Goal: Information Seeking & Learning: Learn about a topic

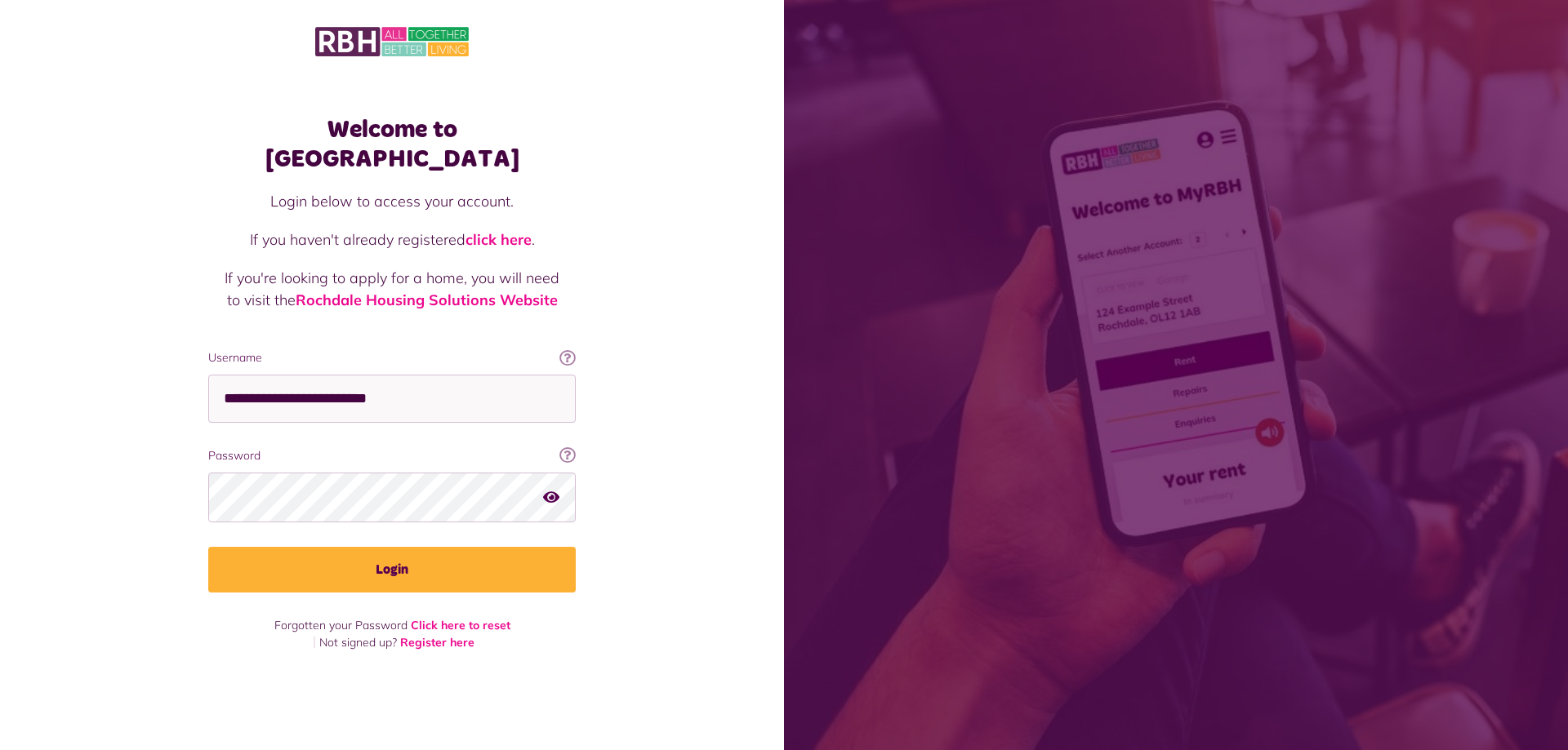
click at [515, 579] on div "**********" at bounding box center [392, 375] width 400 height 553
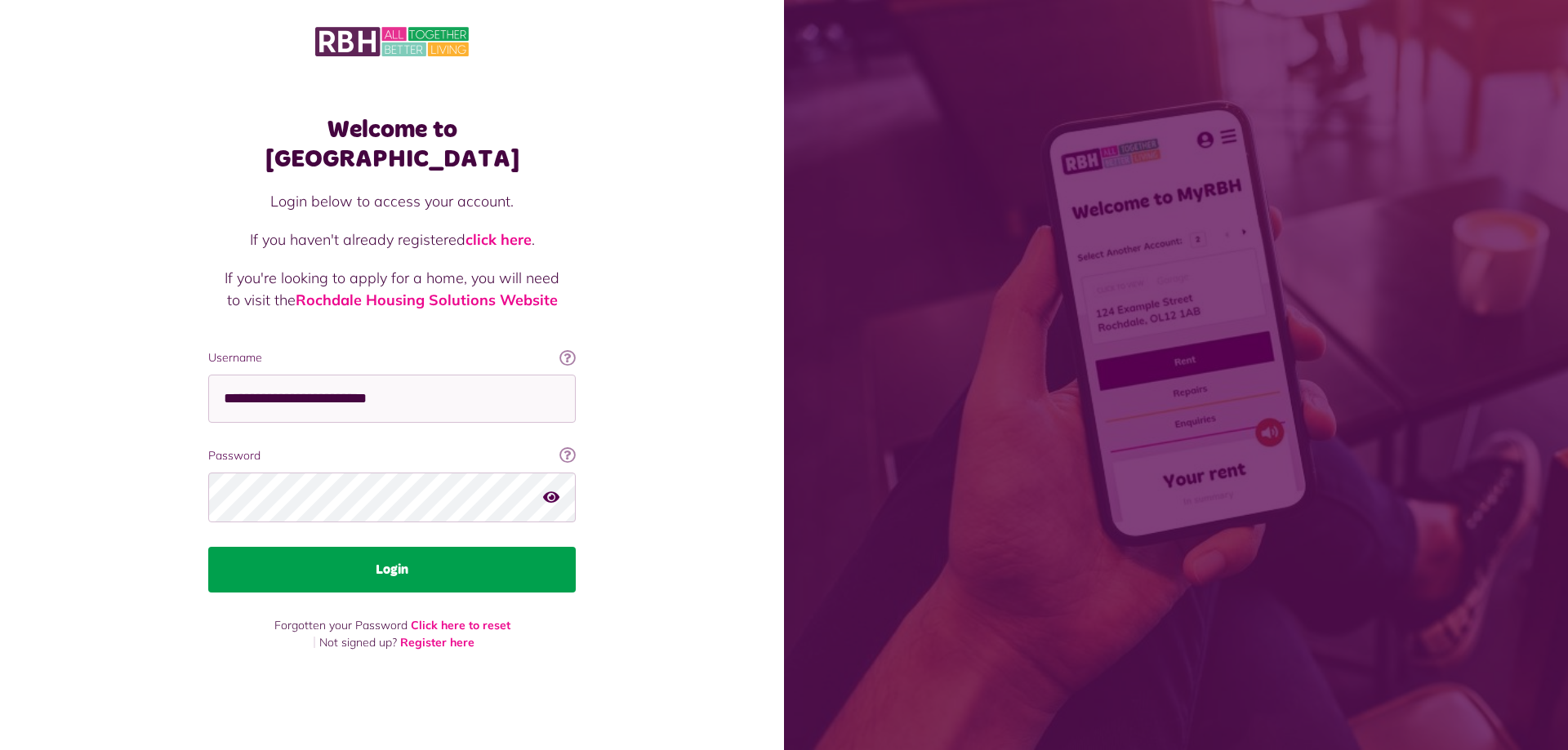
click at [512, 562] on button "Login" at bounding box center [393, 570] width 368 height 46
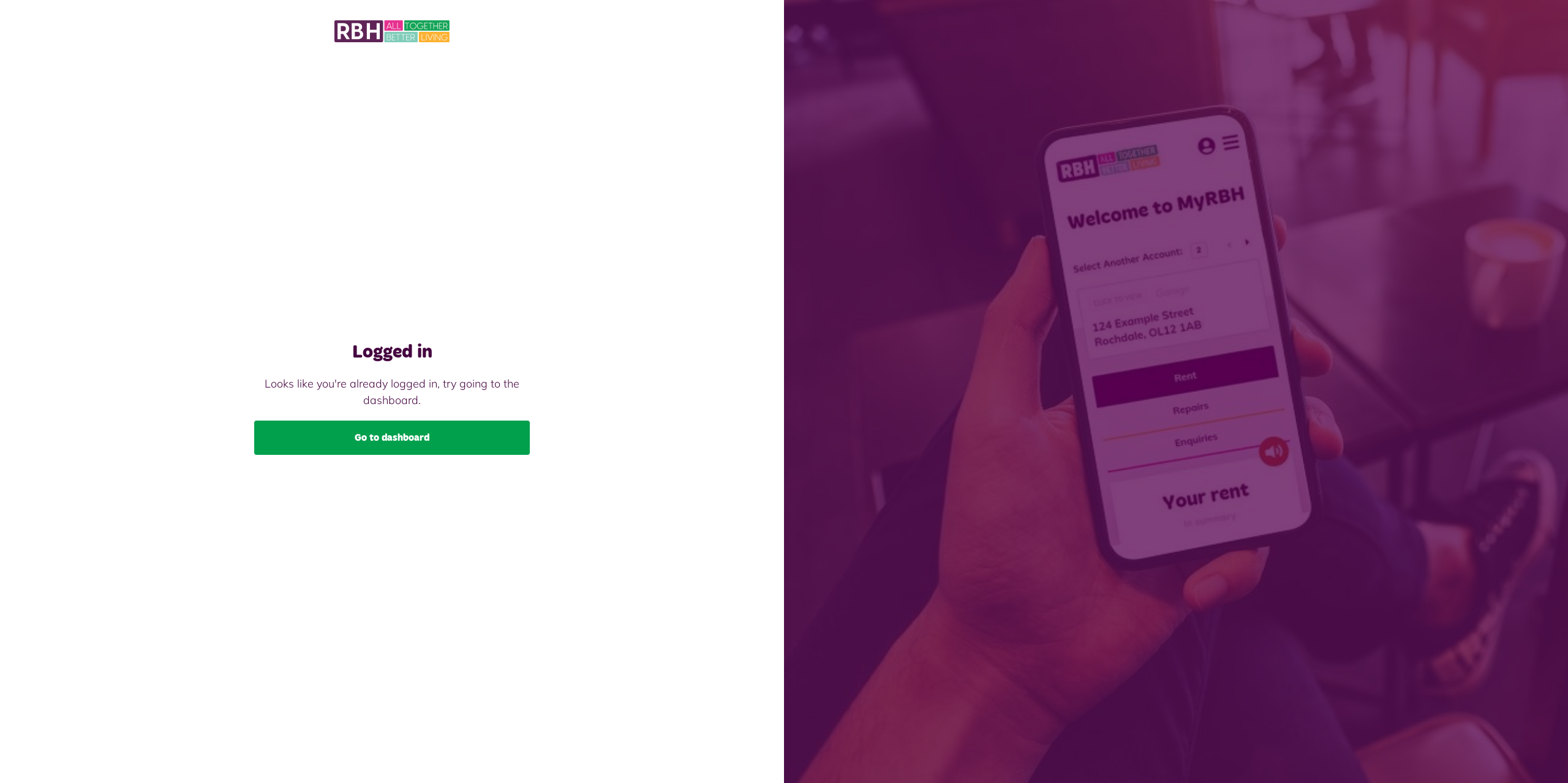
click at [415, 440] on link "Go to dashboard" at bounding box center [392, 438] width 276 height 34
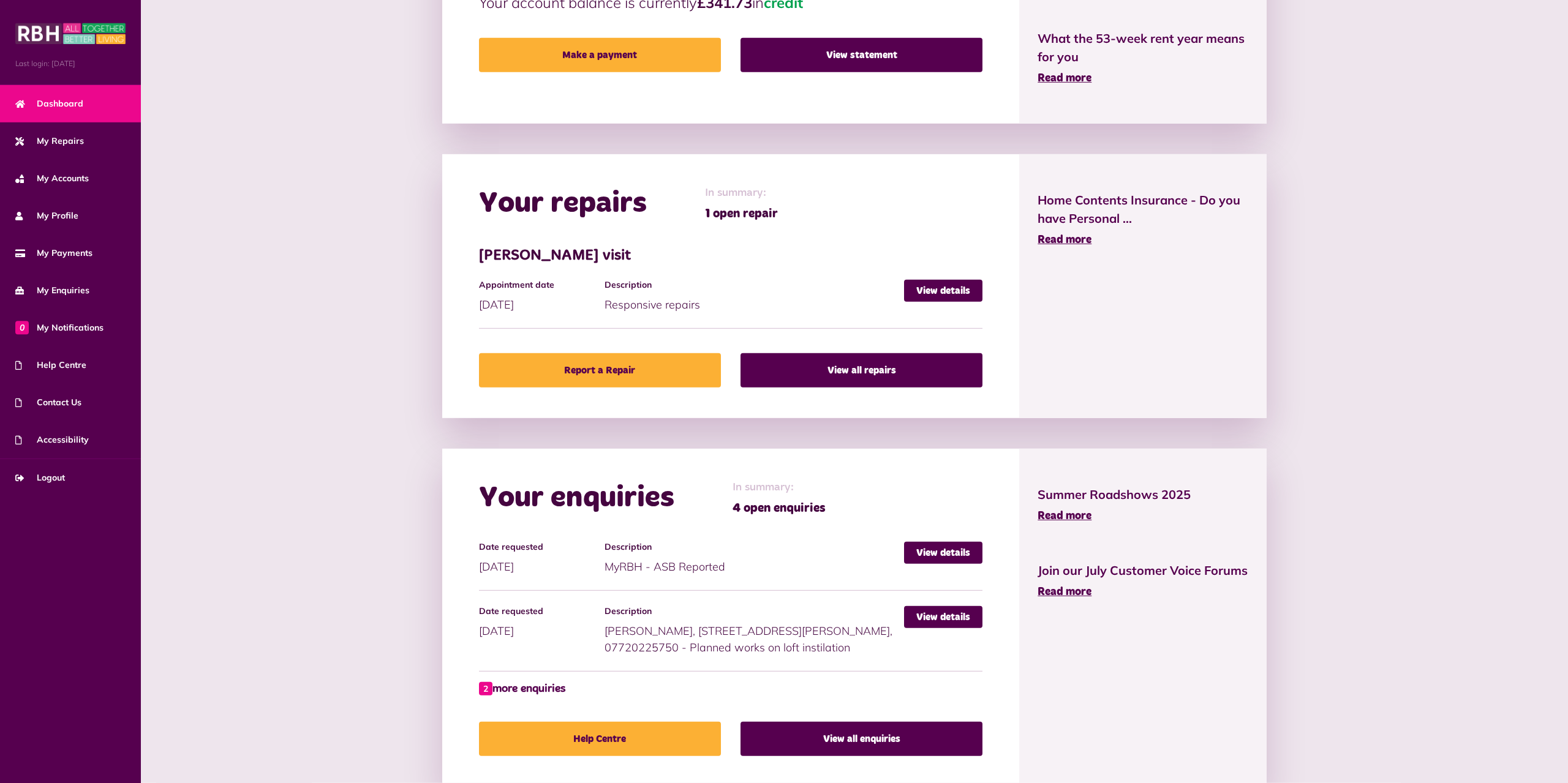
scroll to position [514, 0]
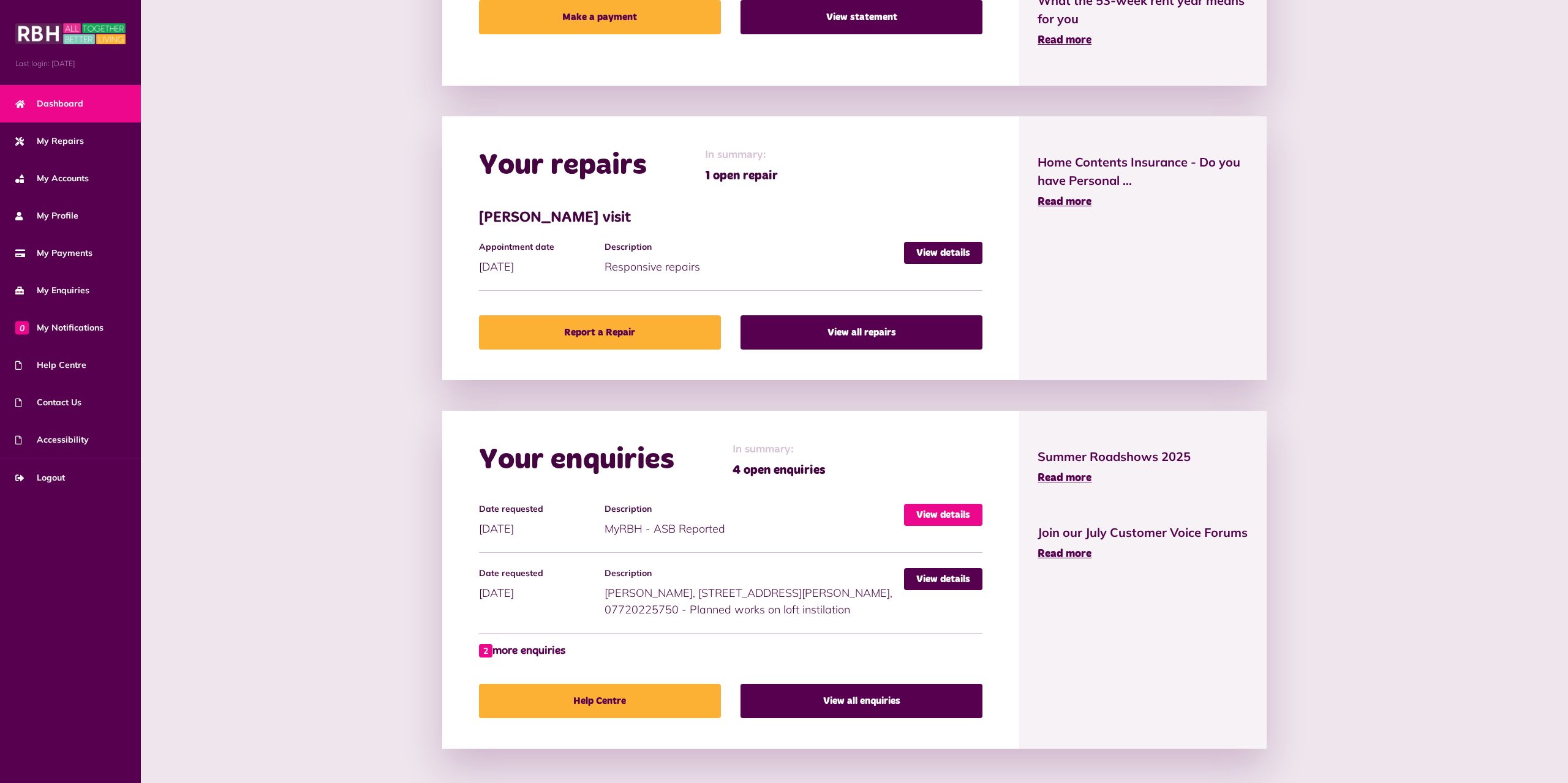
click at [959, 514] on link "View details" at bounding box center [943, 515] width 78 height 22
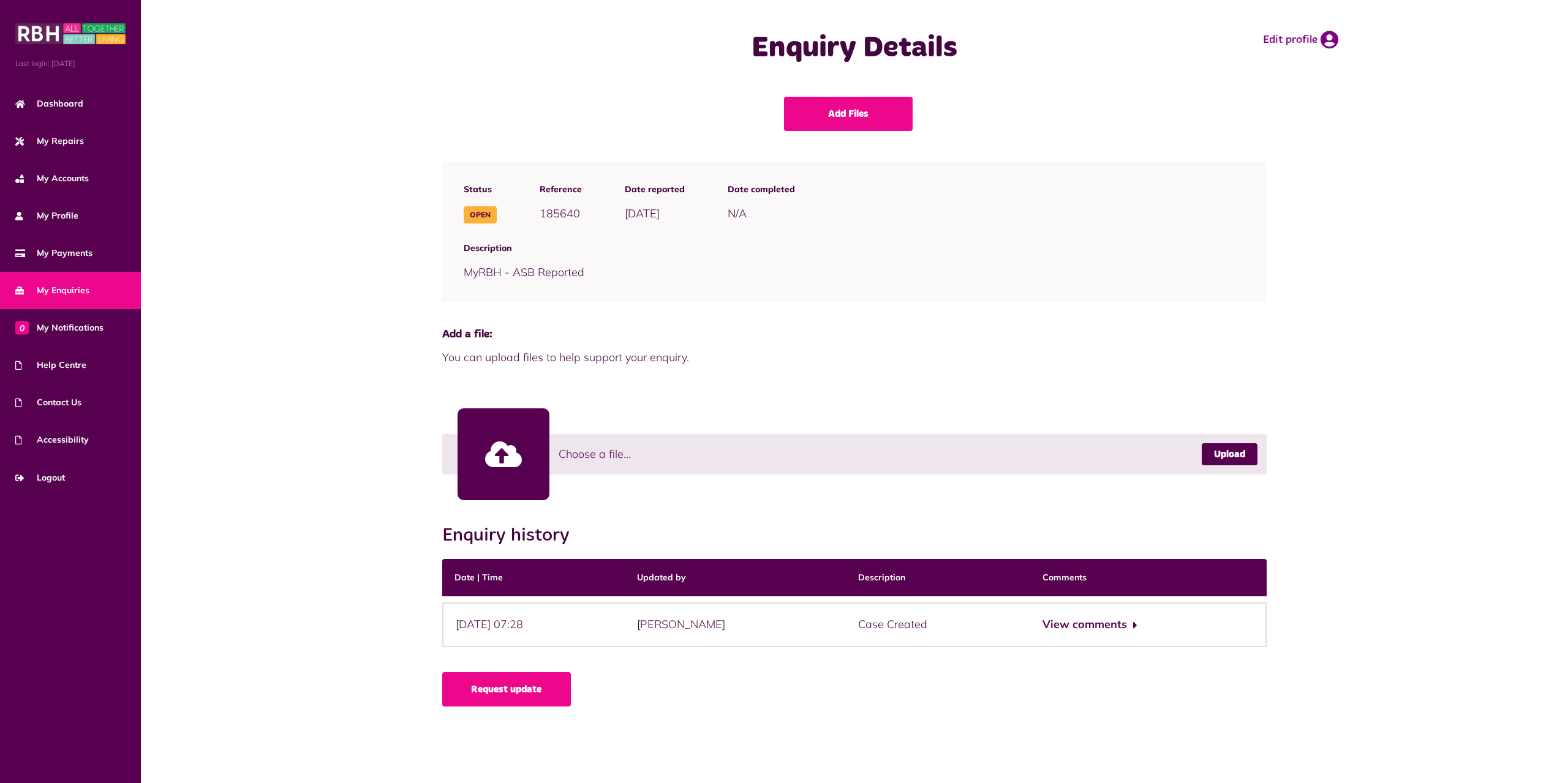
click at [1104, 615] on div "View comments" at bounding box center [1148, 624] width 237 height 45
click at [1101, 627] on button "View comments" at bounding box center [1089, 624] width 95 height 18
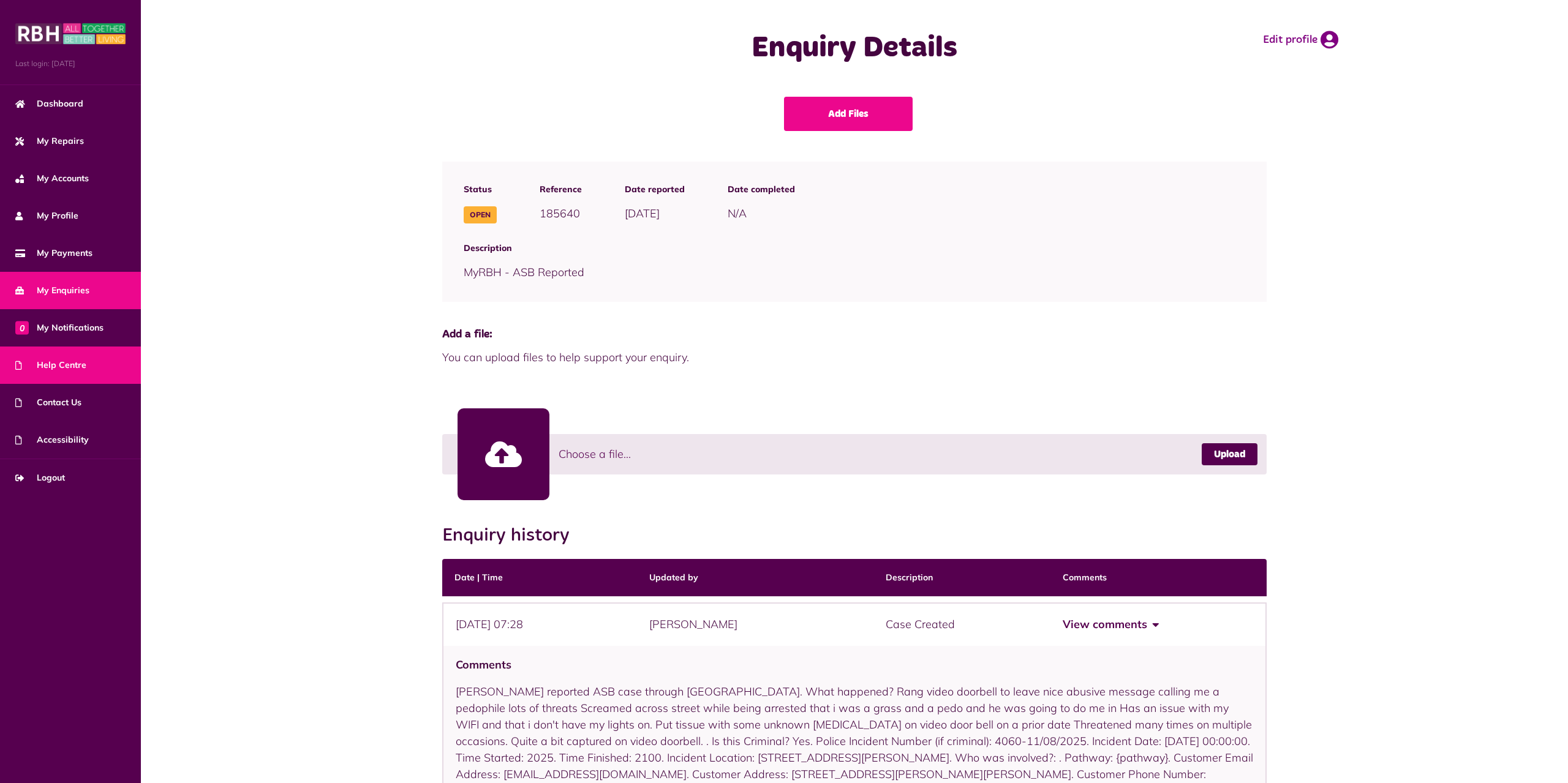
click at [60, 355] on link "Help Centre" at bounding box center [70, 365] width 141 height 38
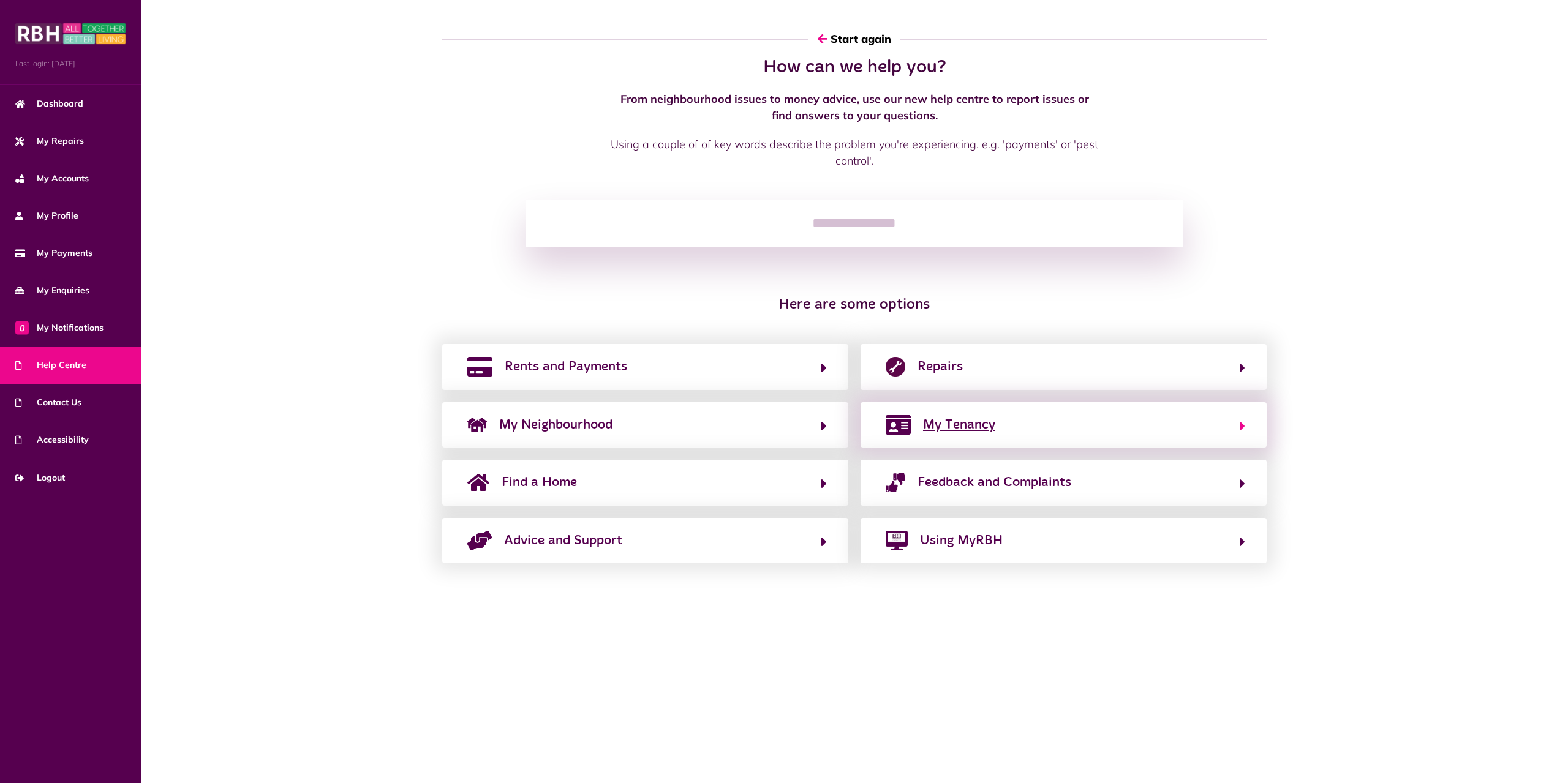
click at [1052, 431] on button "My Tenancy" at bounding box center [1063, 425] width 363 height 21
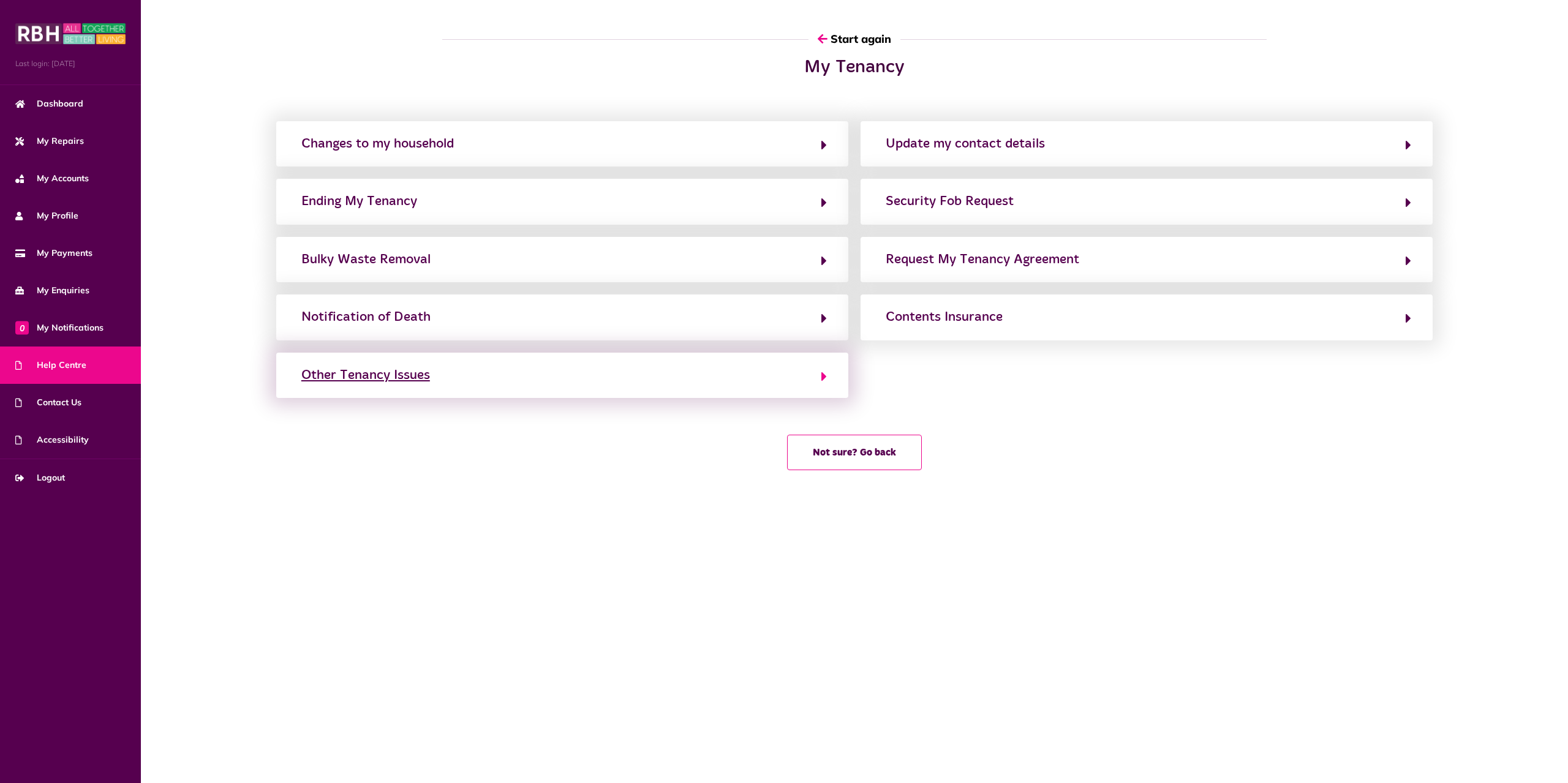
click at [810, 375] on button "Other Tenancy Issues" at bounding box center [562, 375] width 529 height 21
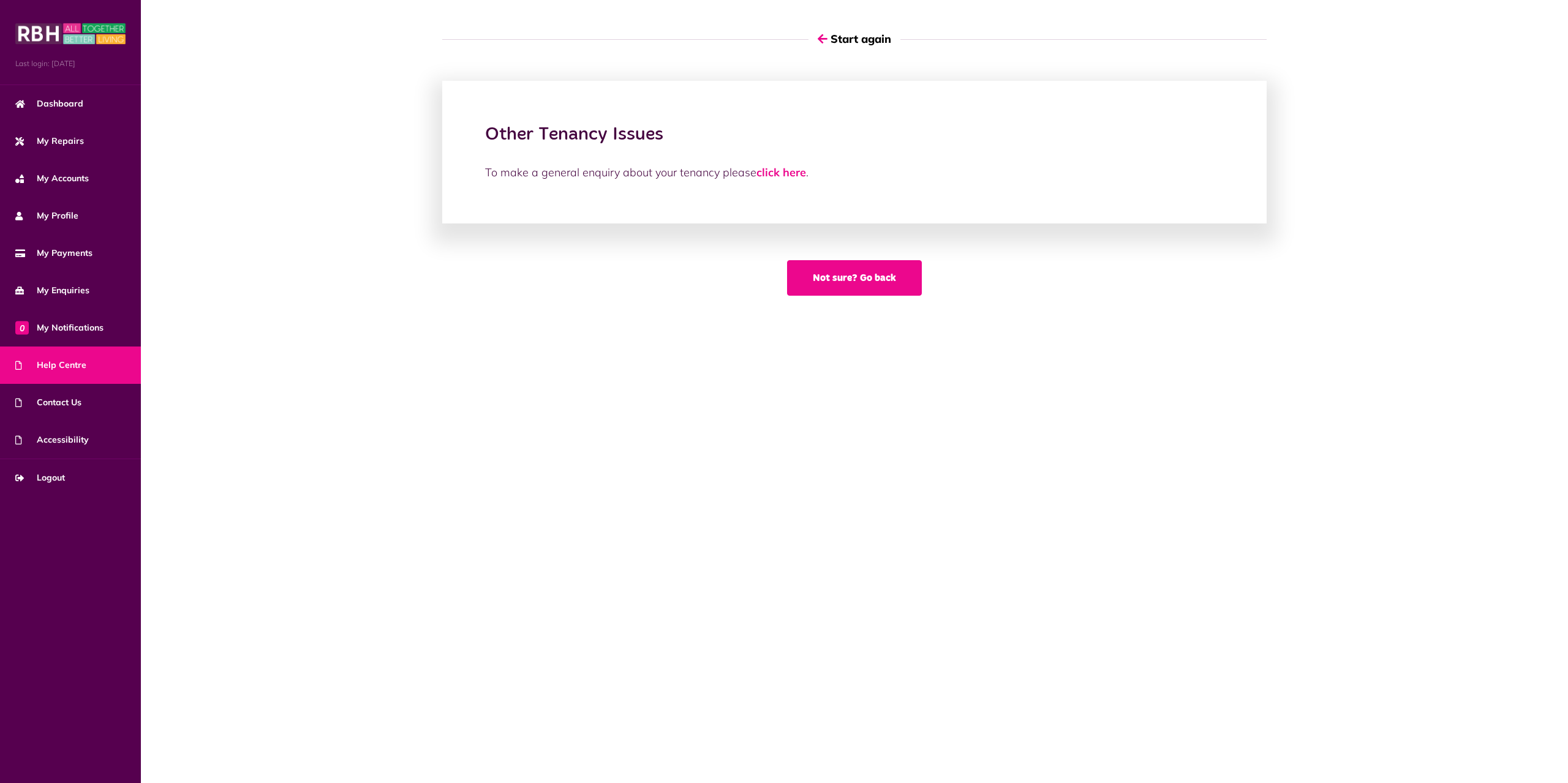
click at [866, 291] on button "Not sure? Go back" at bounding box center [854, 278] width 134 height 36
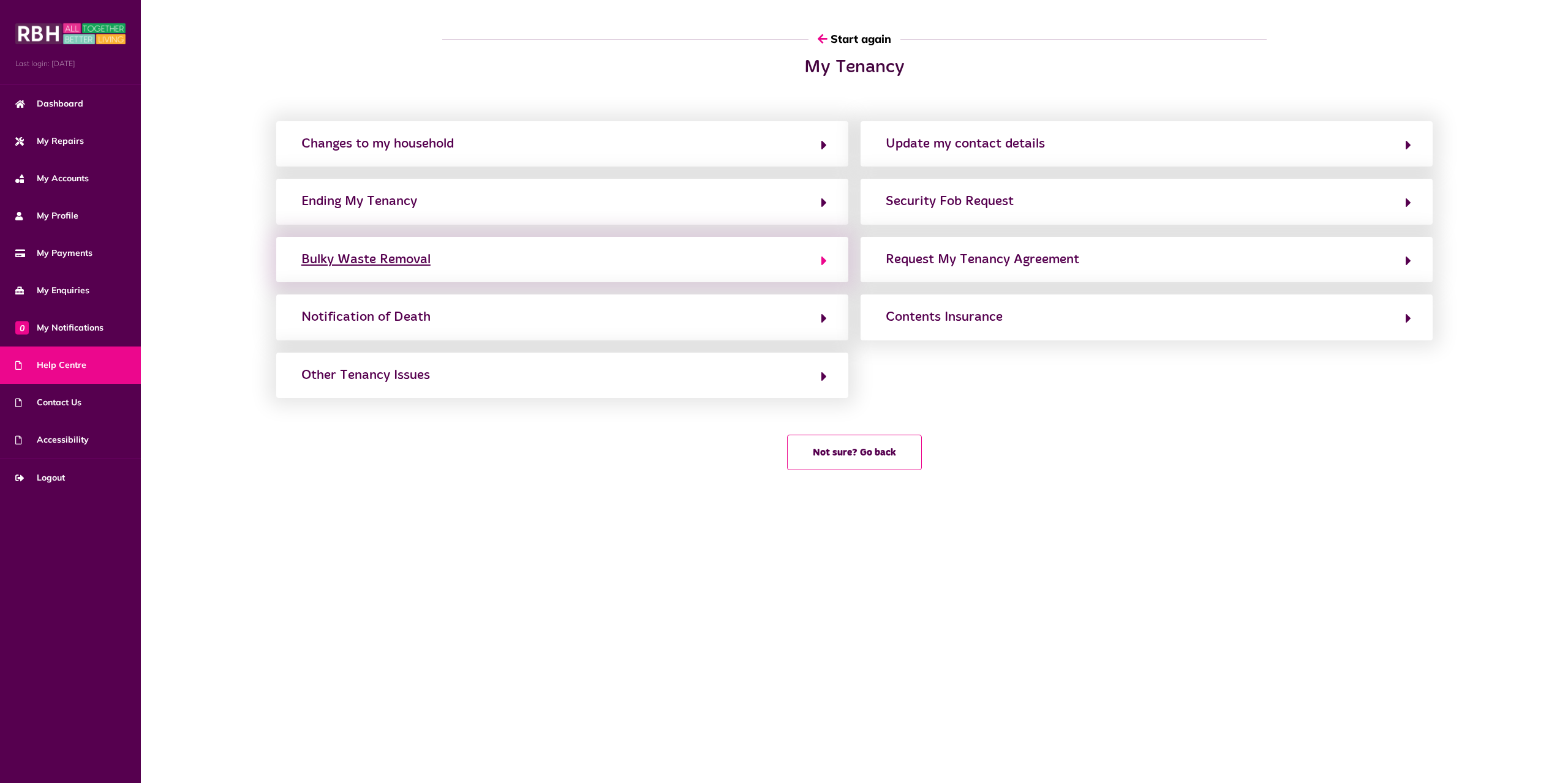
click at [390, 262] on div "Bulky Waste Removal" at bounding box center [366, 260] width 129 height 20
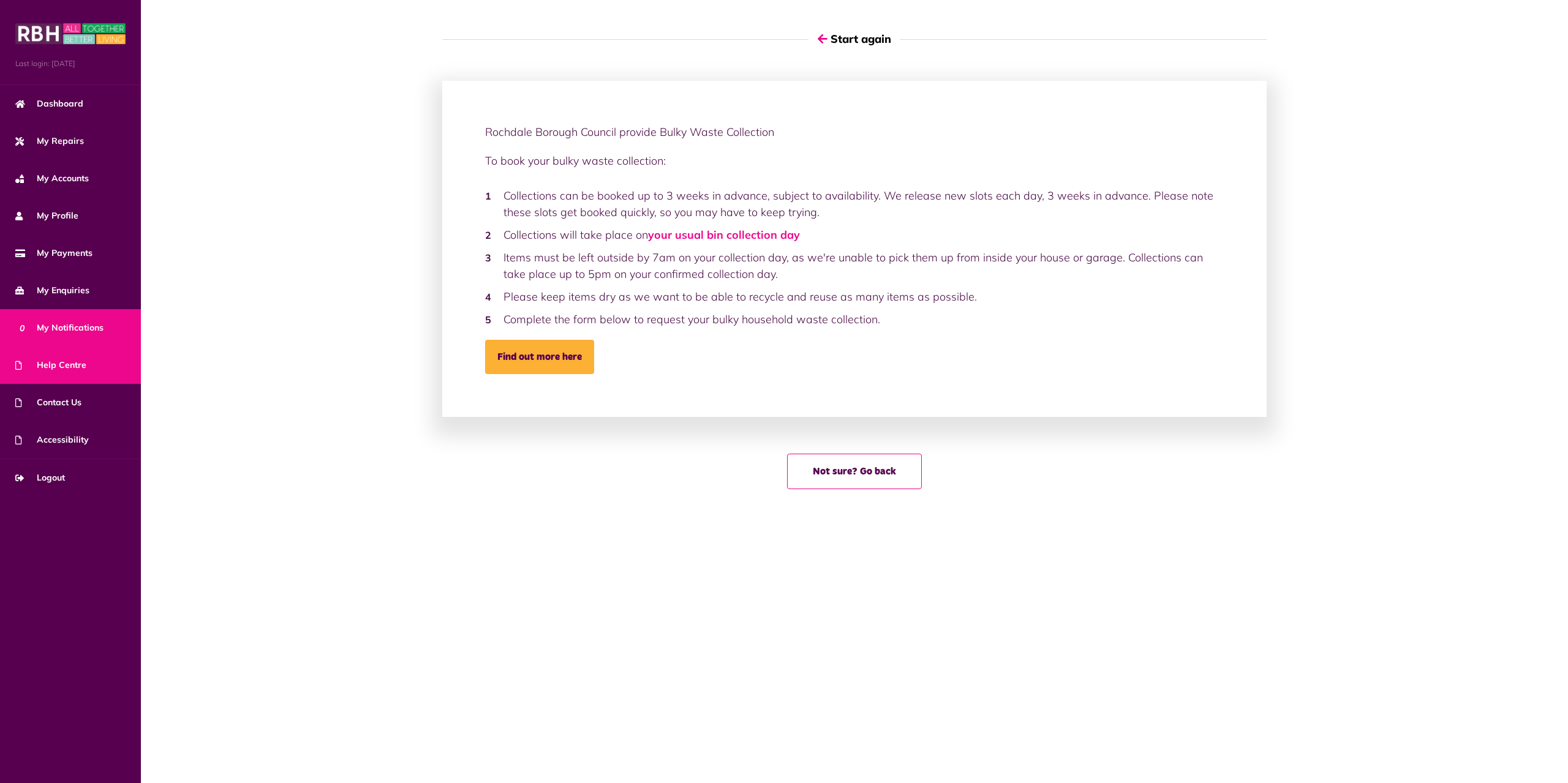
click at [90, 322] on span "0 My Notifications" at bounding box center [60, 328] width 88 height 13
click at [105, 326] on link "0 My Notifications" at bounding box center [70, 328] width 141 height 38
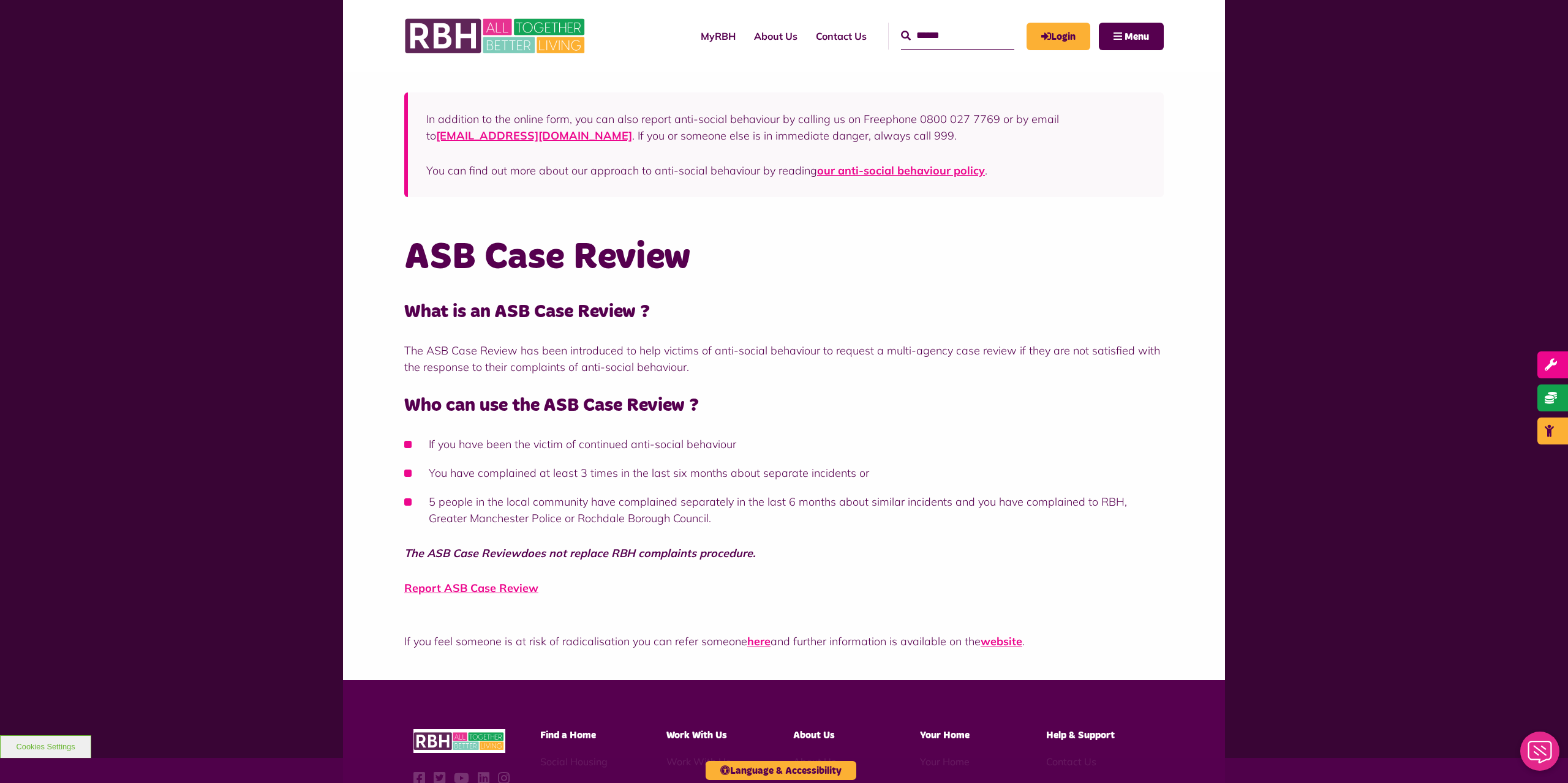
scroll to position [500, 0]
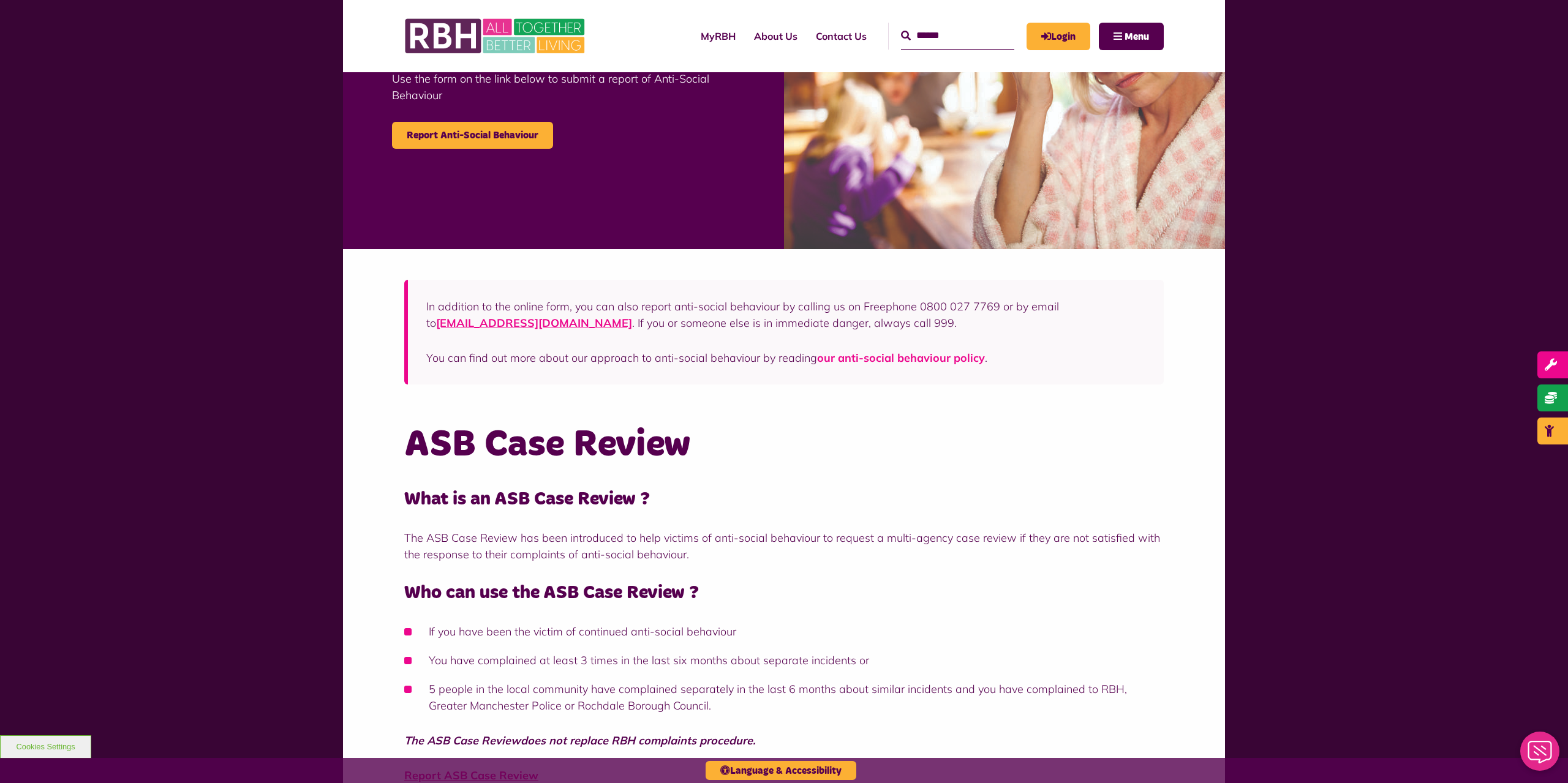
click at [886, 352] on link "our anti-social behaviour policy" at bounding box center [901, 358] width 168 height 14
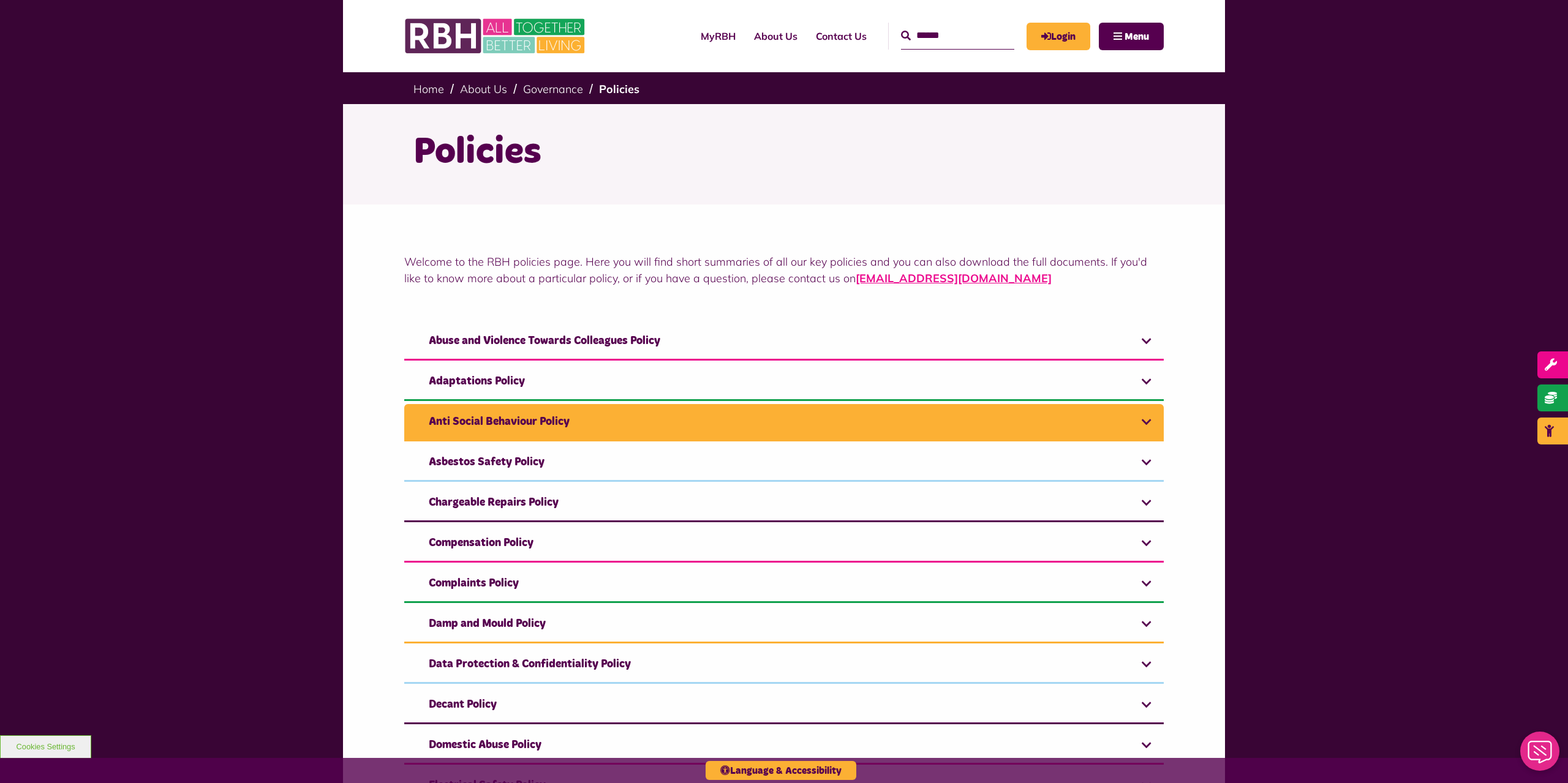
click at [635, 411] on link "Anti Social Behaviour Policy" at bounding box center [784, 422] width 759 height 38
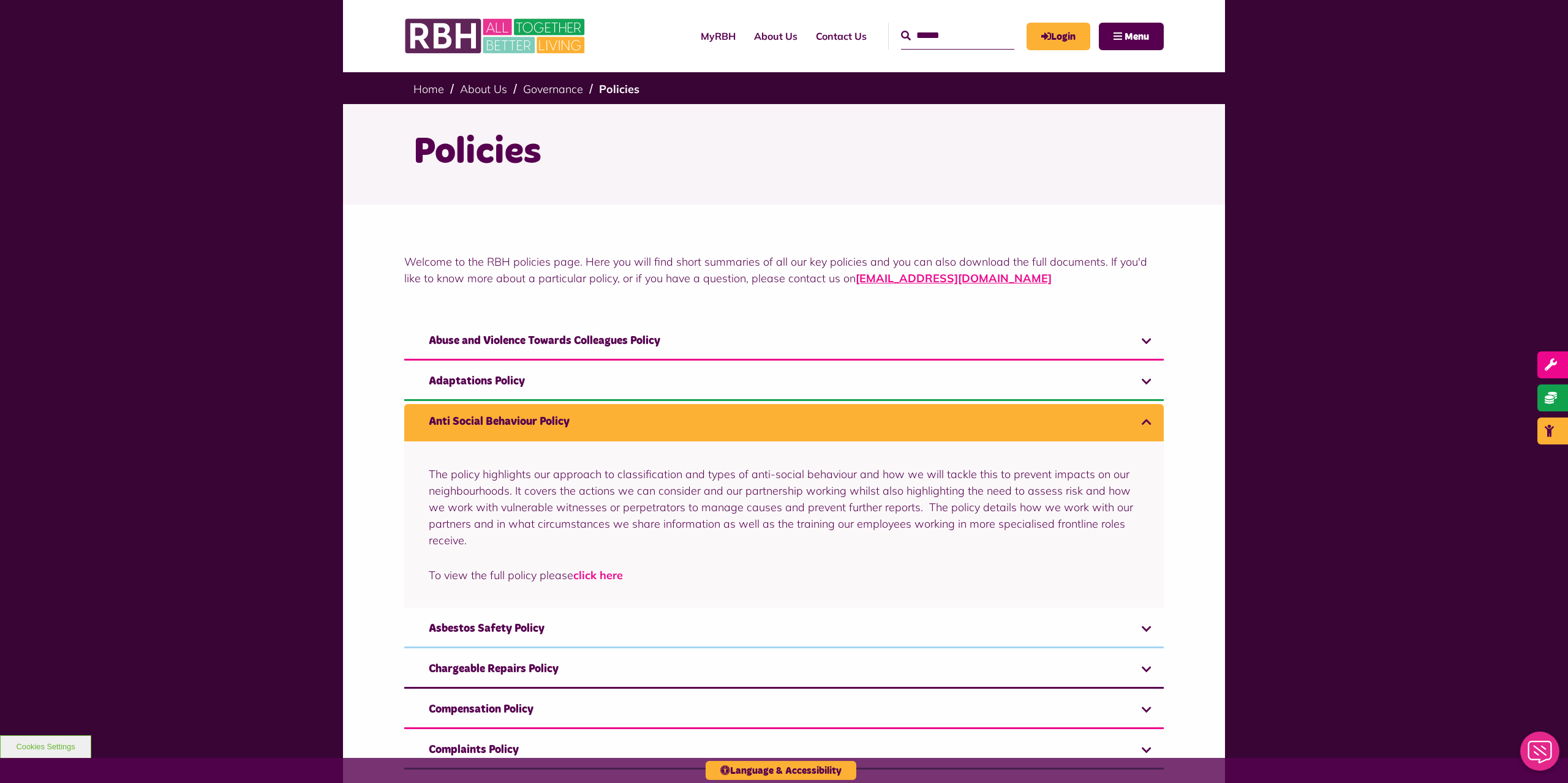
click at [607, 569] on link "click here" at bounding box center [598, 575] width 50 height 14
